Goal: Check status: Check status

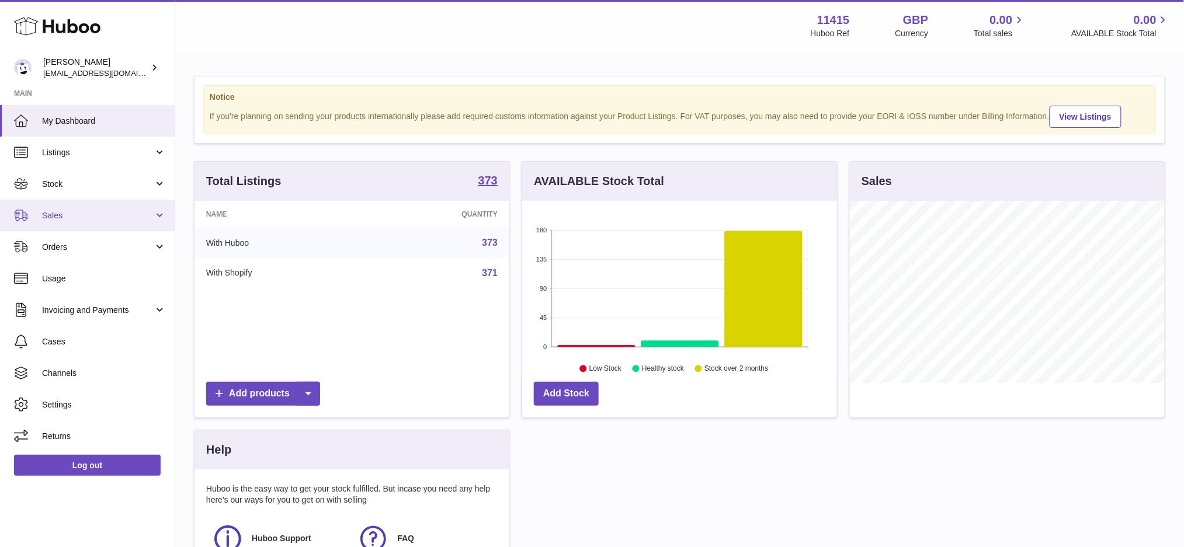
click at [69, 218] on span "Sales" at bounding box center [98, 215] width 112 height 11
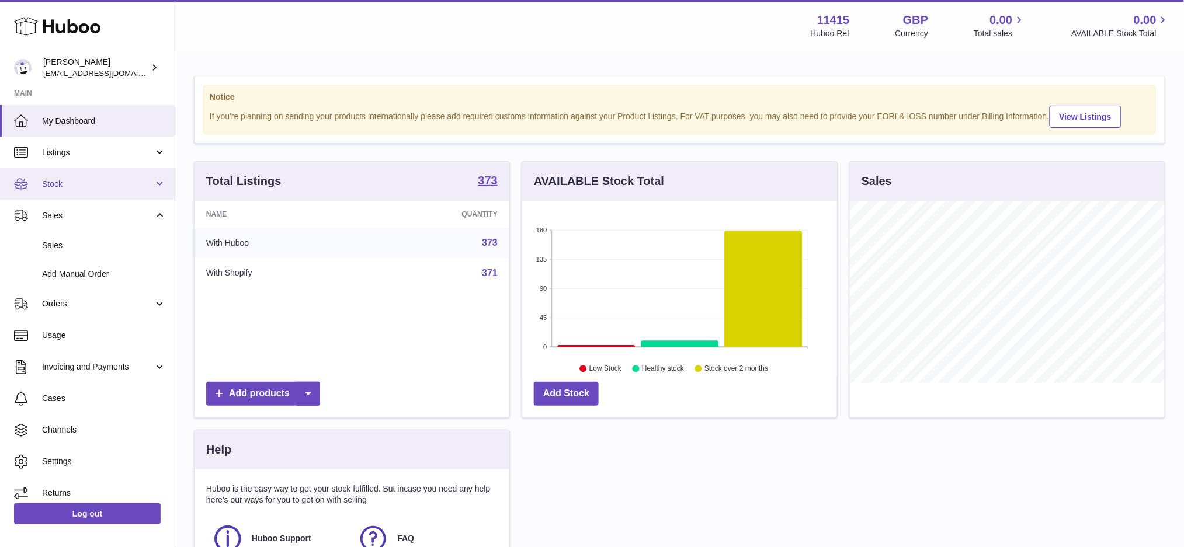
click at [76, 180] on span "Stock" at bounding box center [98, 184] width 112 height 11
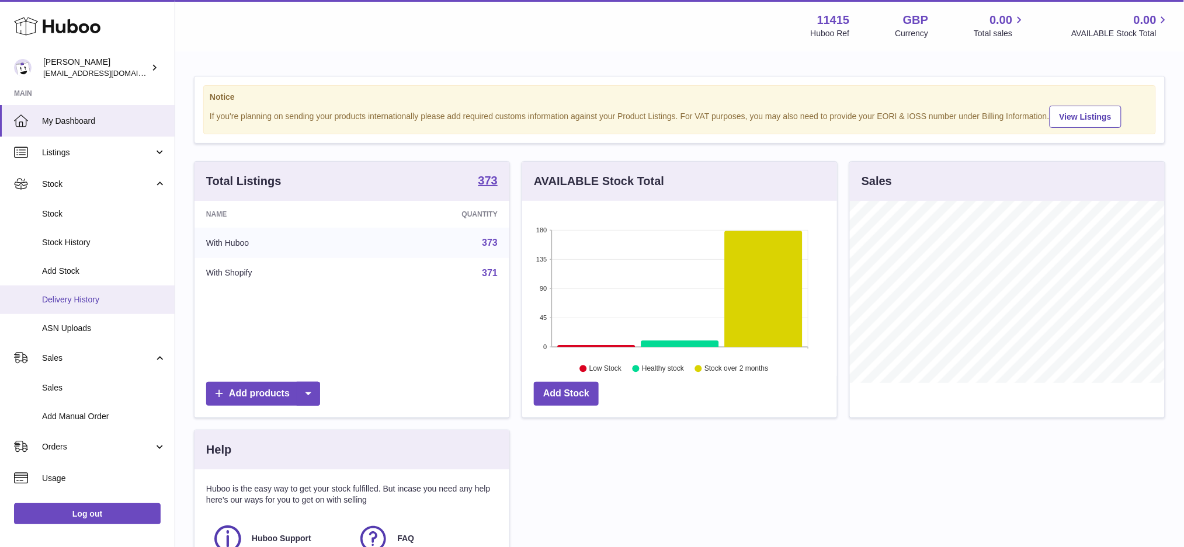
click at [98, 301] on span "Delivery History" at bounding box center [104, 299] width 124 height 11
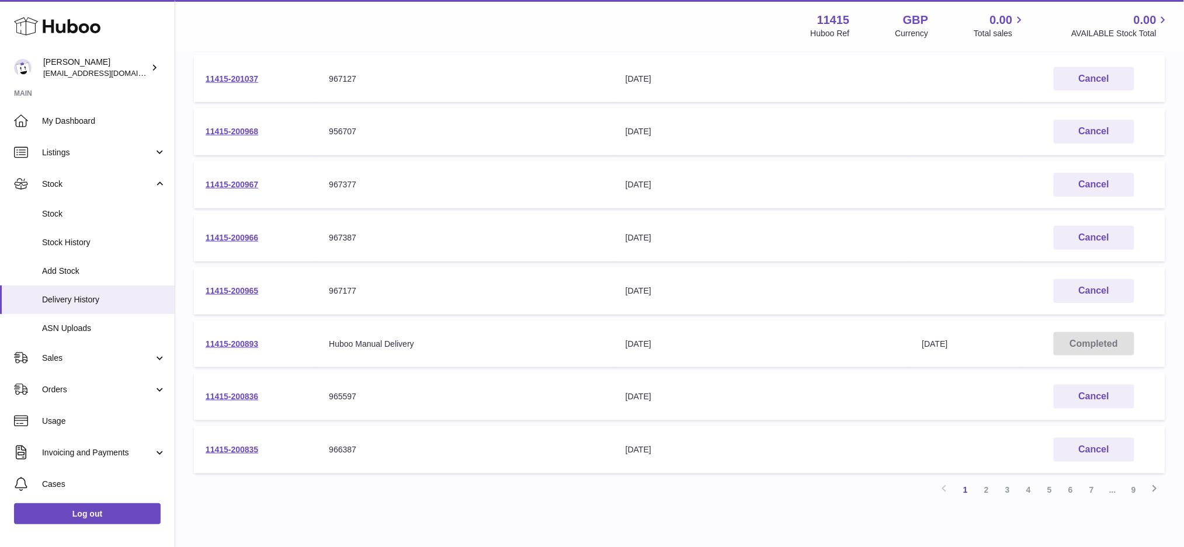
scroll to position [333, 0]
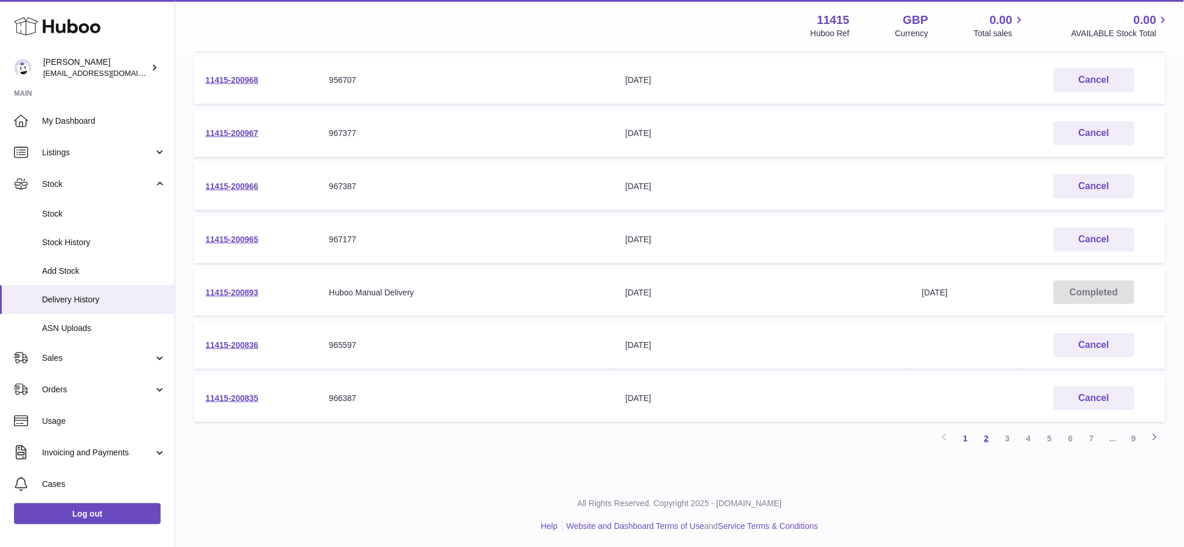
click at [989, 436] on link "2" at bounding box center [986, 438] width 21 height 21
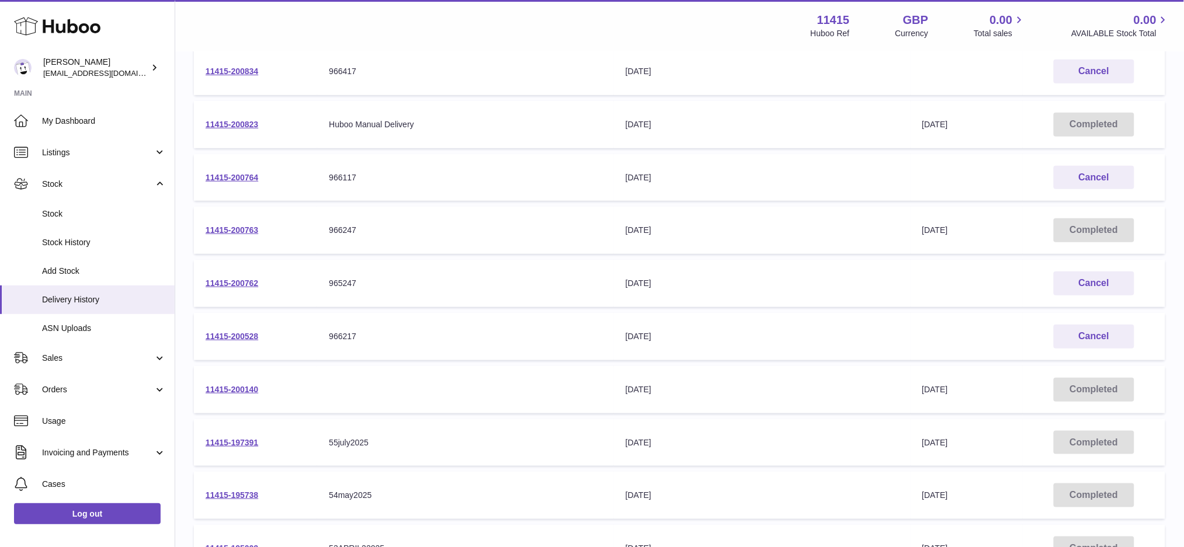
scroll to position [286, 0]
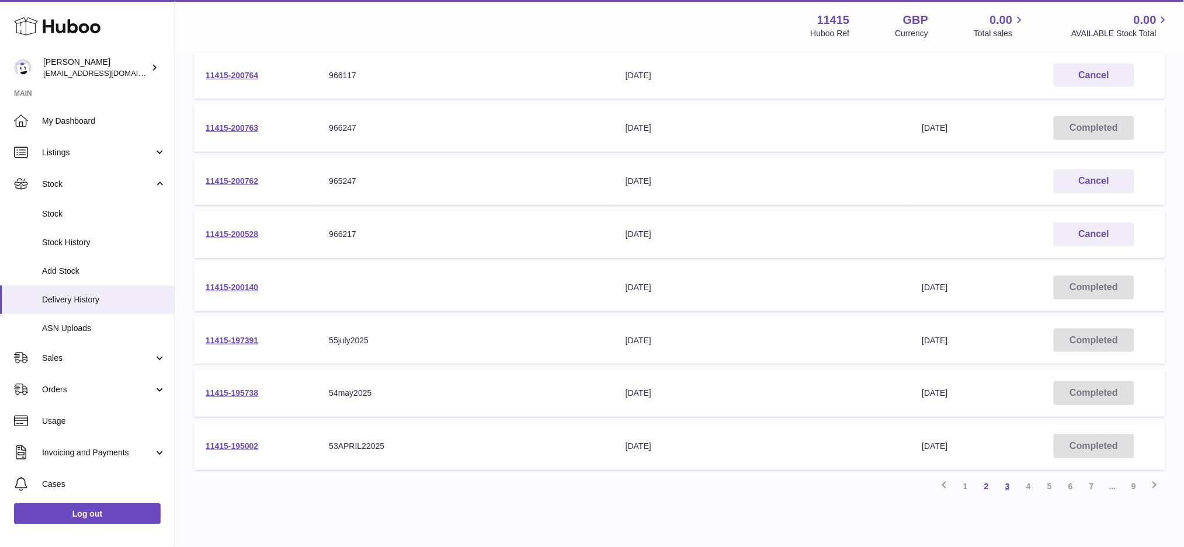
click at [1007, 488] on link "3" at bounding box center [1007, 486] width 21 height 21
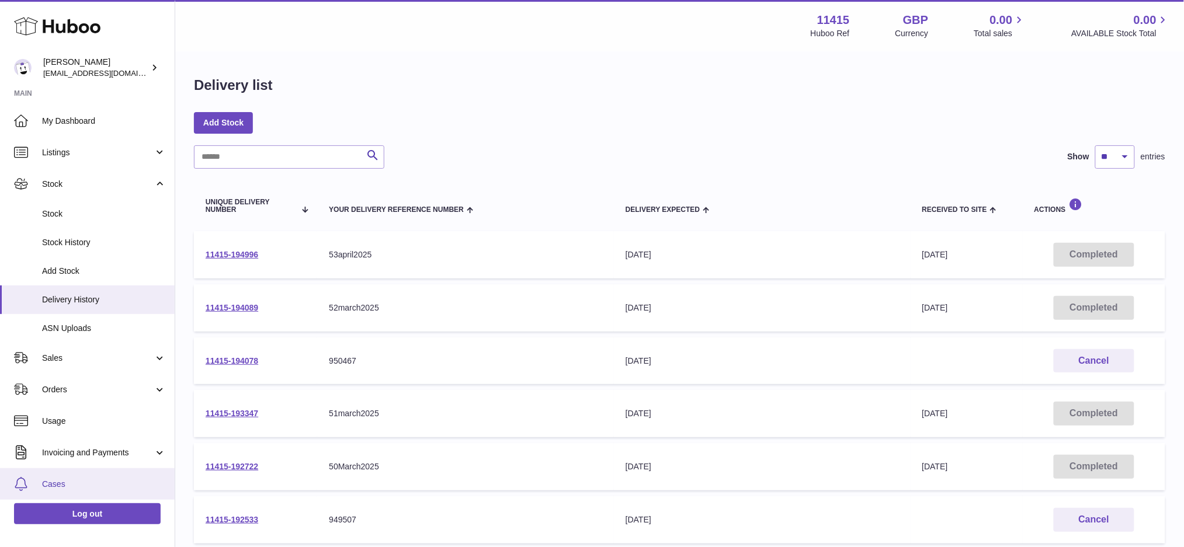
click at [114, 486] on span "Cases" at bounding box center [104, 484] width 124 height 11
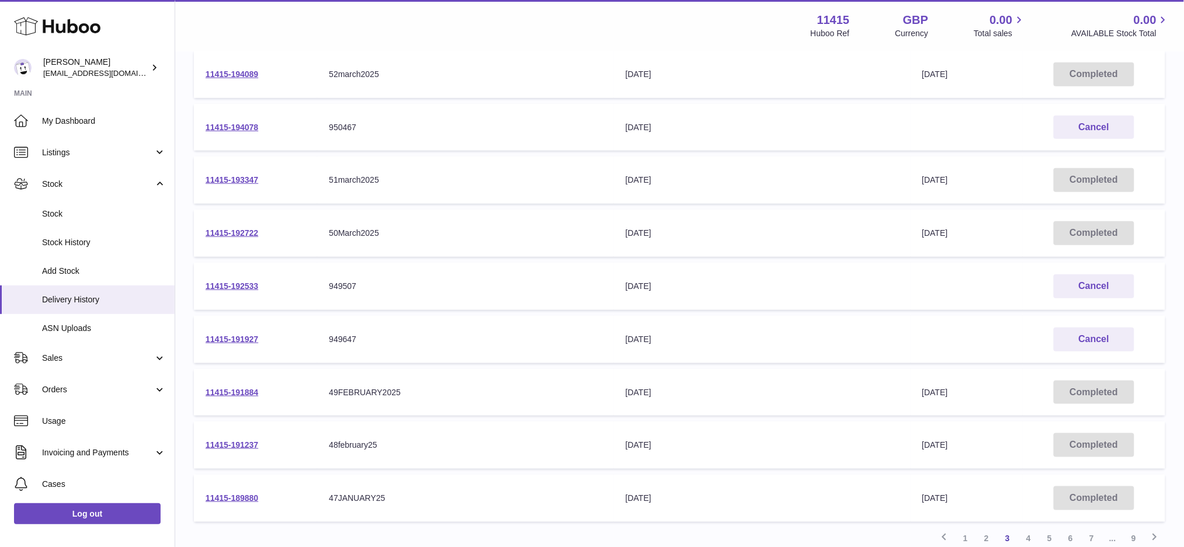
scroll to position [333, 0]
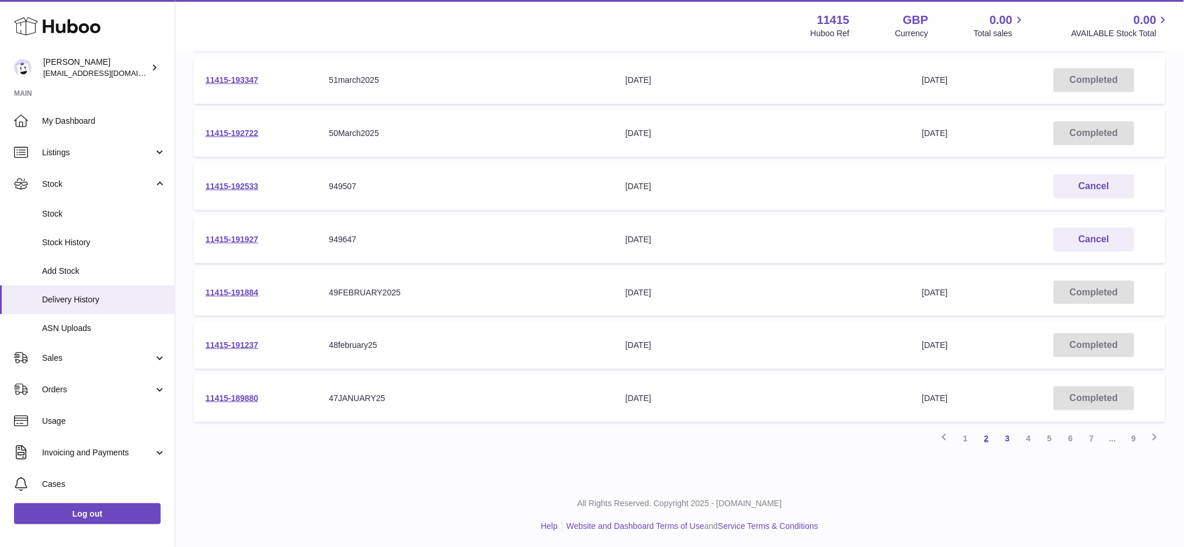
click at [987, 436] on link "2" at bounding box center [986, 438] width 21 height 21
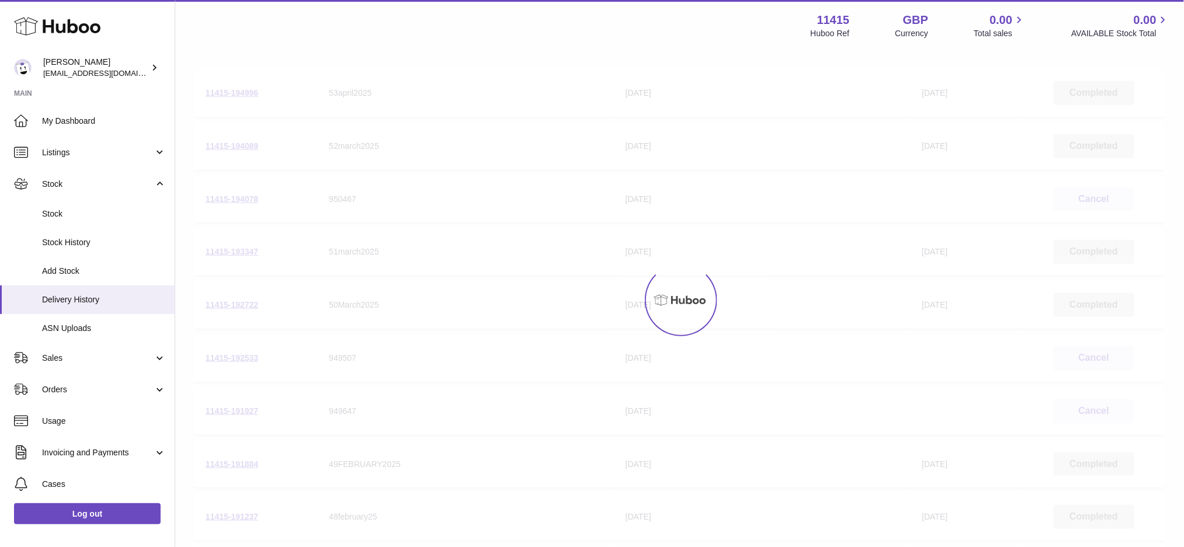
scroll to position [52, 0]
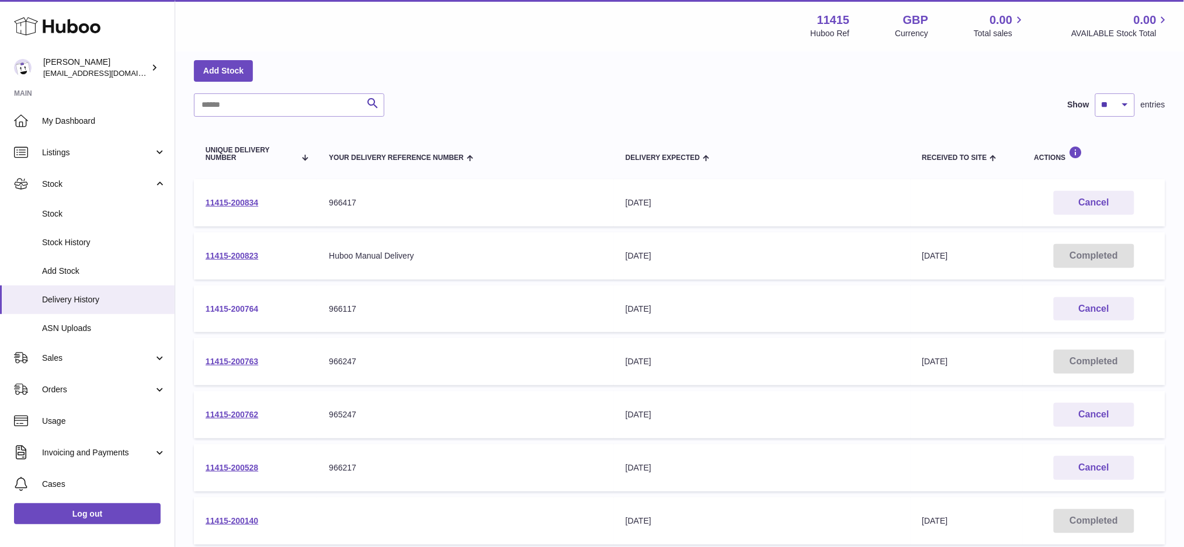
click at [239, 311] on link "11415-200764" at bounding box center [232, 308] width 53 height 9
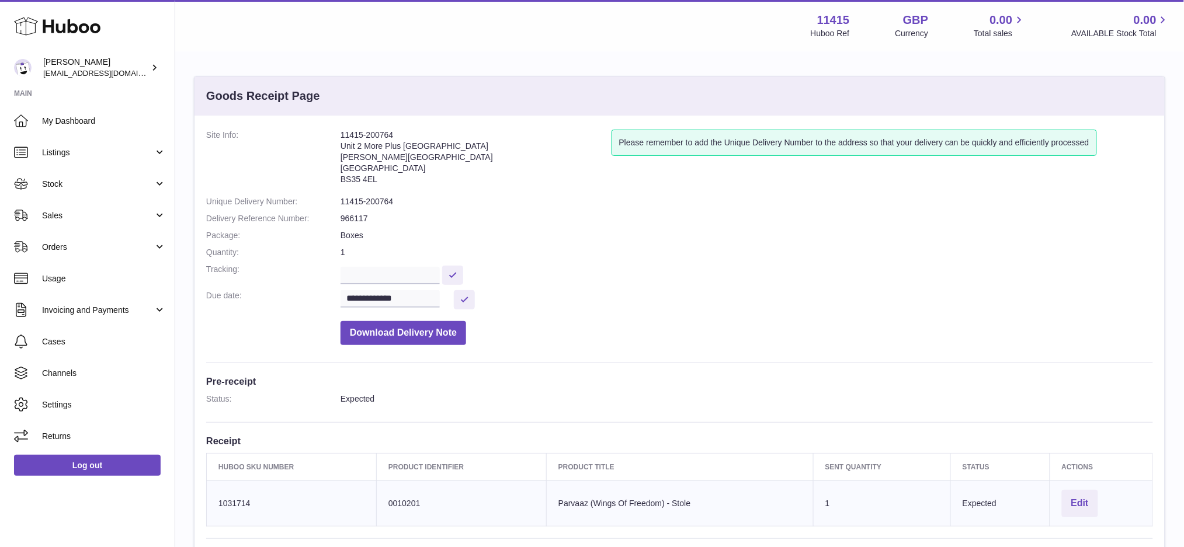
drag, startPoint x: 399, startPoint y: 137, endPoint x: 337, endPoint y: 135, distance: 62.5
click at [337, 135] on dl "**********" at bounding box center [679, 240] width 947 height 221
copy dl "11415-200764"
click at [67, 330] on link "Cases" at bounding box center [87, 342] width 175 height 32
